Goal: Task Accomplishment & Management: Manage account settings

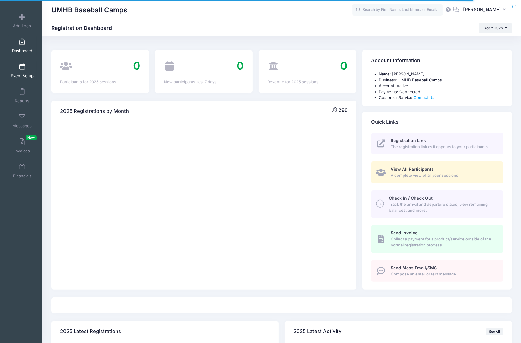
click at [21, 63] on link "Event Setup" at bounding box center [22, 70] width 29 height 21
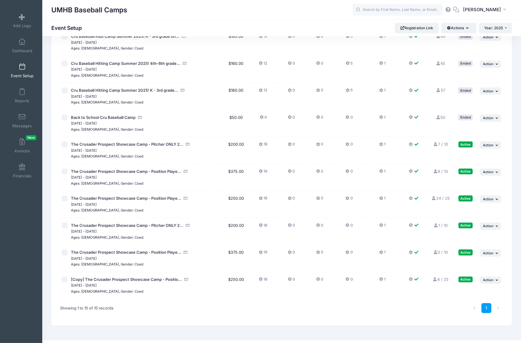
scroll to position [197, 0]
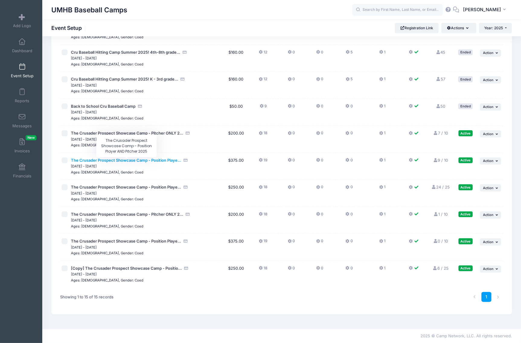
click at [156, 160] on span "The Crusader Prospect Showcase Camp - Position Playe..." at bounding box center [126, 160] width 110 height 5
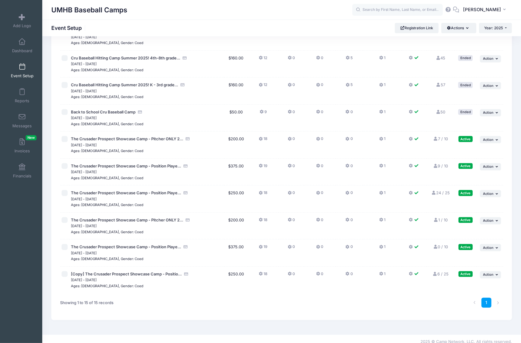
scroll to position [197, 0]
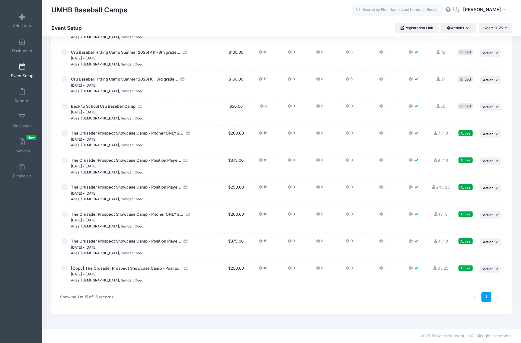
click at [441, 160] on link "9 / 10 Full" at bounding box center [440, 160] width 15 height 5
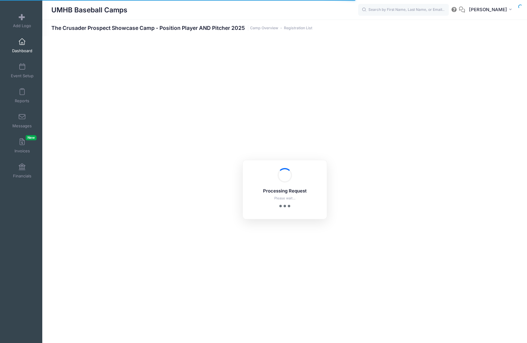
select select "10"
